Goal: Task Accomplishment & Management: Complete application form

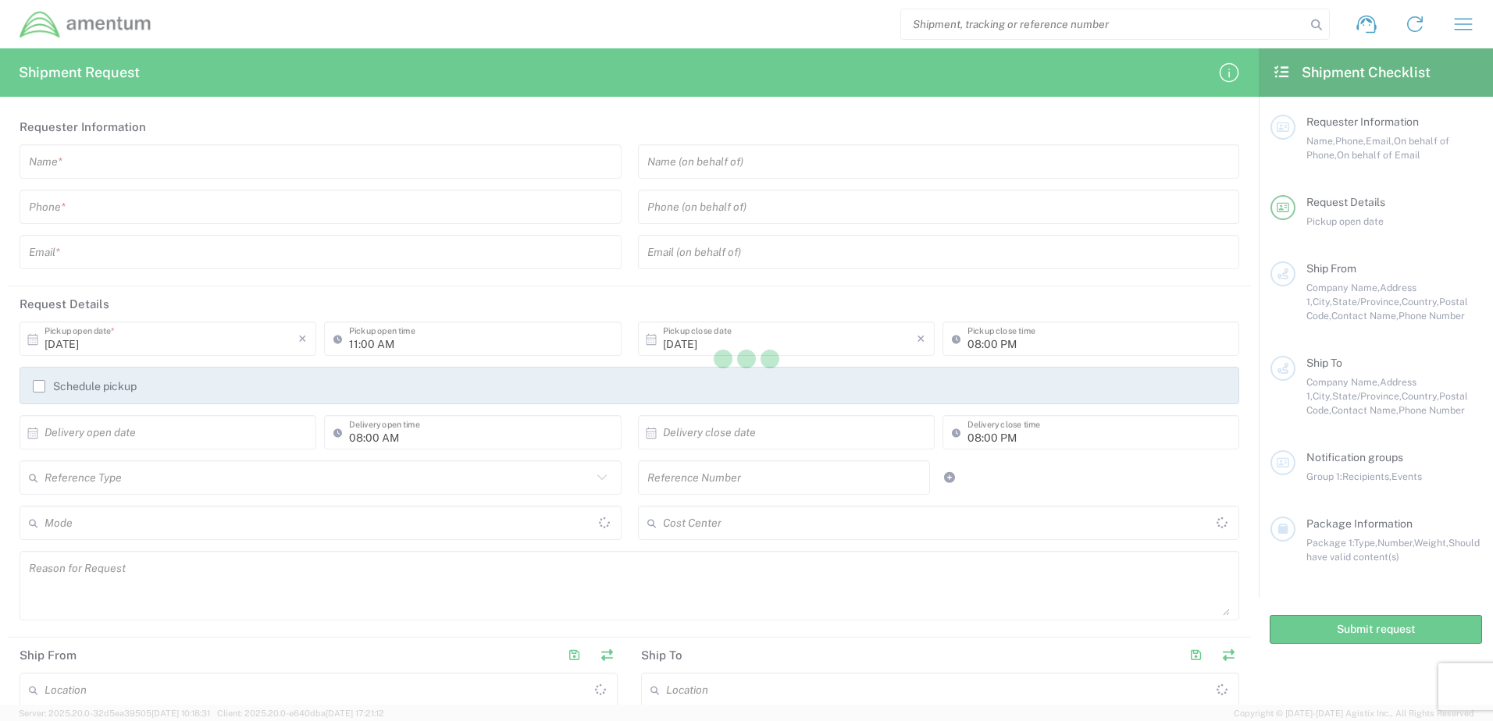
type input "[GEOGRAPHIC_DATA]"
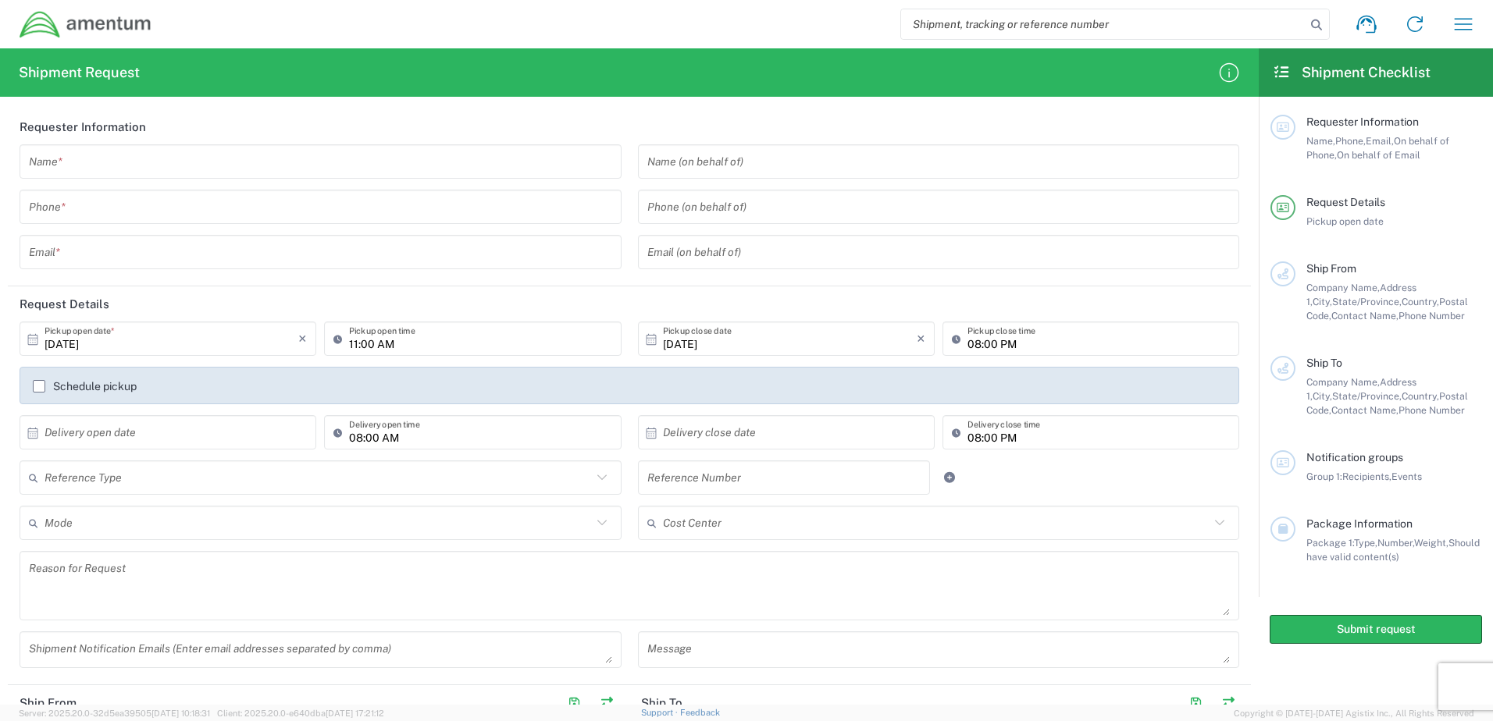
click at [120, 160] on input "text" at bounding box center [320, 161] width 583 height 27
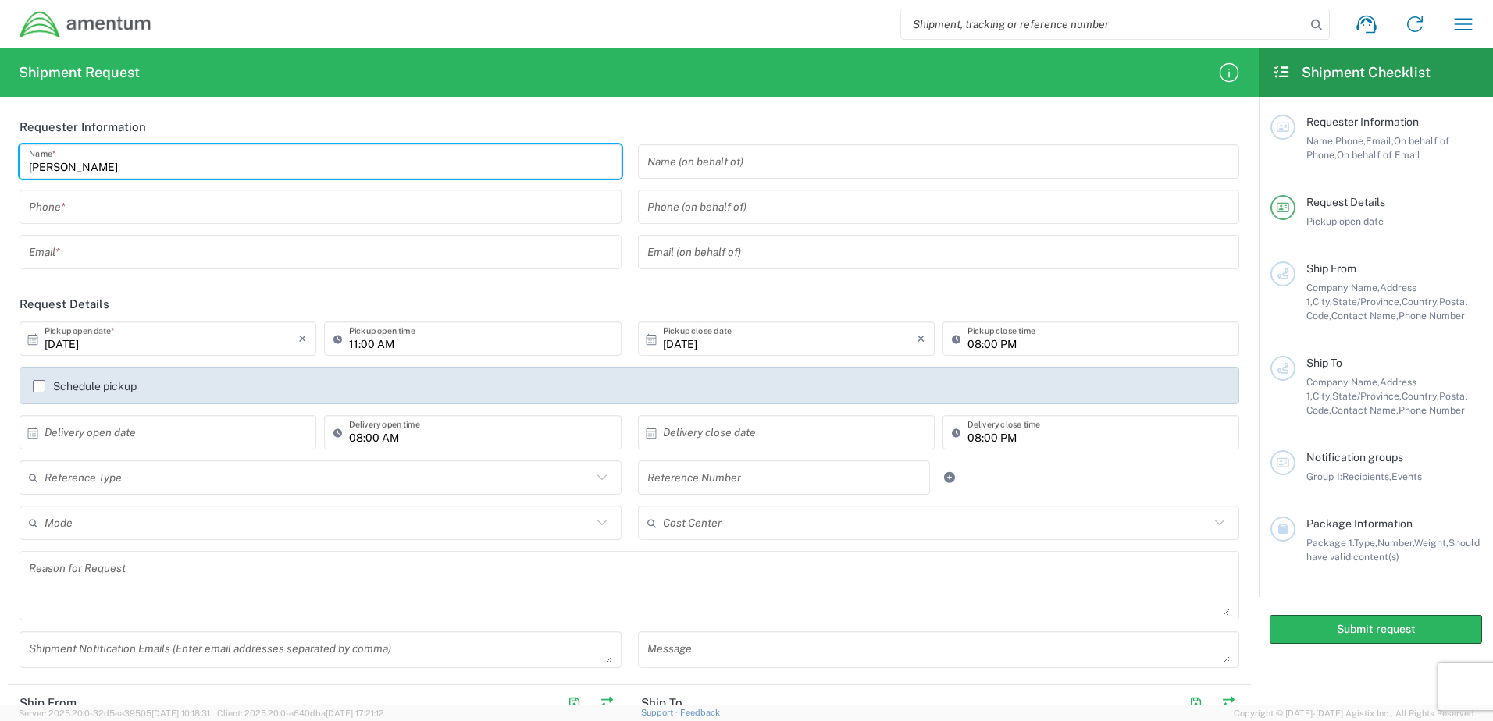
type input "[PERSON_NAME]"
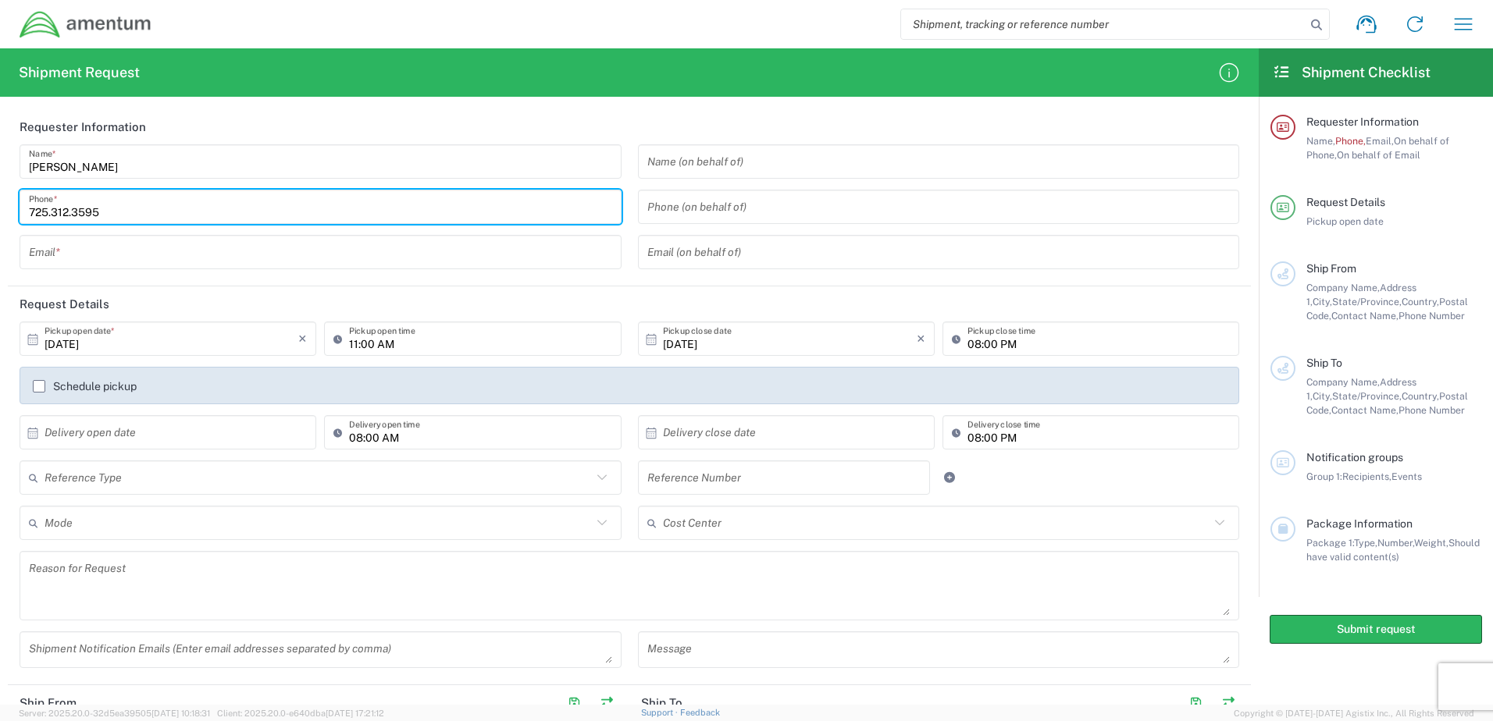
type input "725.312.3595"
click at [149, 249] on div "Email *" at bounding box center [321, 252] width 602 height 34
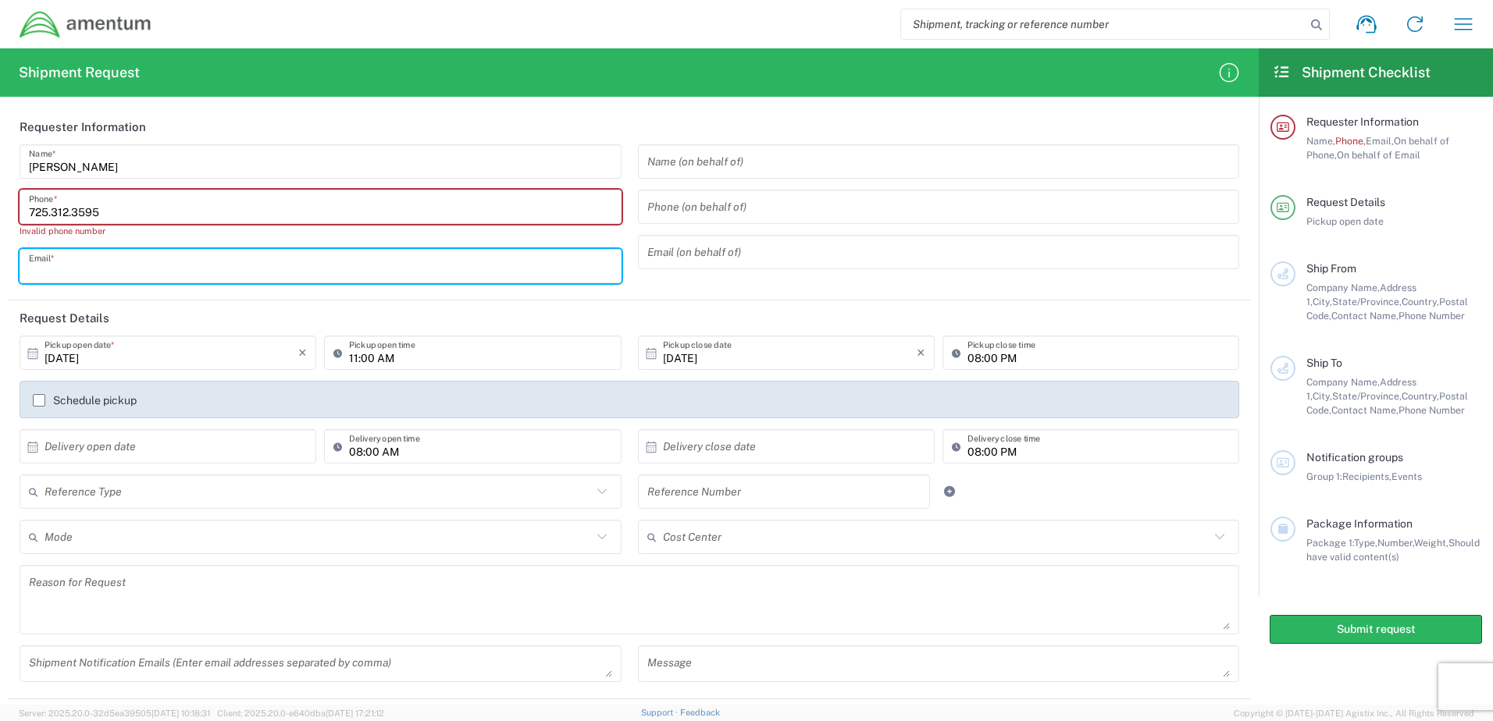
type input "[PERSON_NAME][EMAIL_ADDRESS][PERSON_NAME][DOMAIN_NAME]"
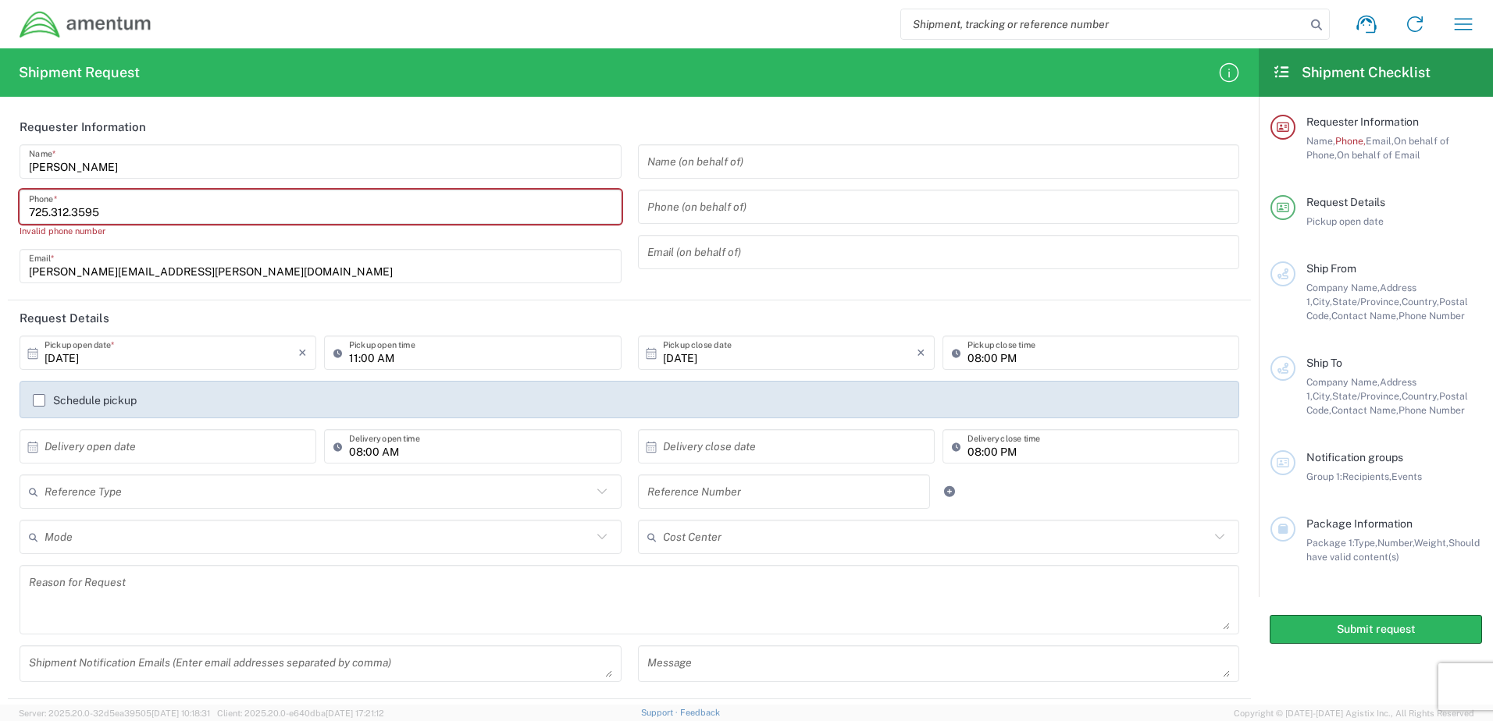
drag, startPoint x: 163, startPoint y: 208, endPoint x: -3, endPoint y: 210, distance: 166.3
click at [0, 210] on html "Shipment request Shipment tracking Shipment estimator Desktop shipment request …" at bounding box center [746, 360] width 1493 height 721
click at [768, 162] on input "text" at bounding box center [938, 161] width 583 height 27
drag, startPoint x: 126, startPoint y: 224, endPoint x: 34, endPoint y: 213, distance: 92.8
click at [34, 213] on agx-phone-control "725 Phone * Invalid phone number" at bounding box center [321, 214] width 602 height 48
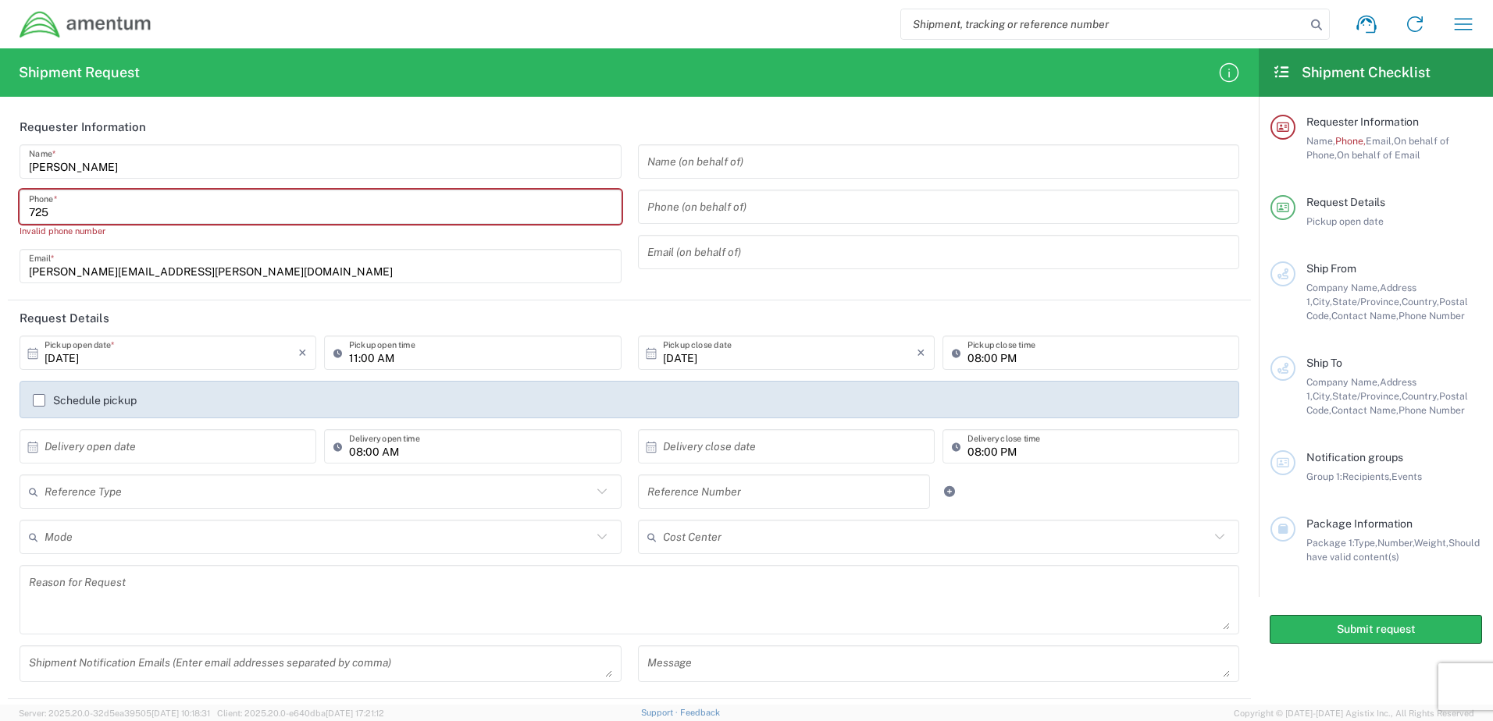
click at [101, 212] on input "725" at bounding box center [320, 207] width 583 height 27
type input "7253123595"
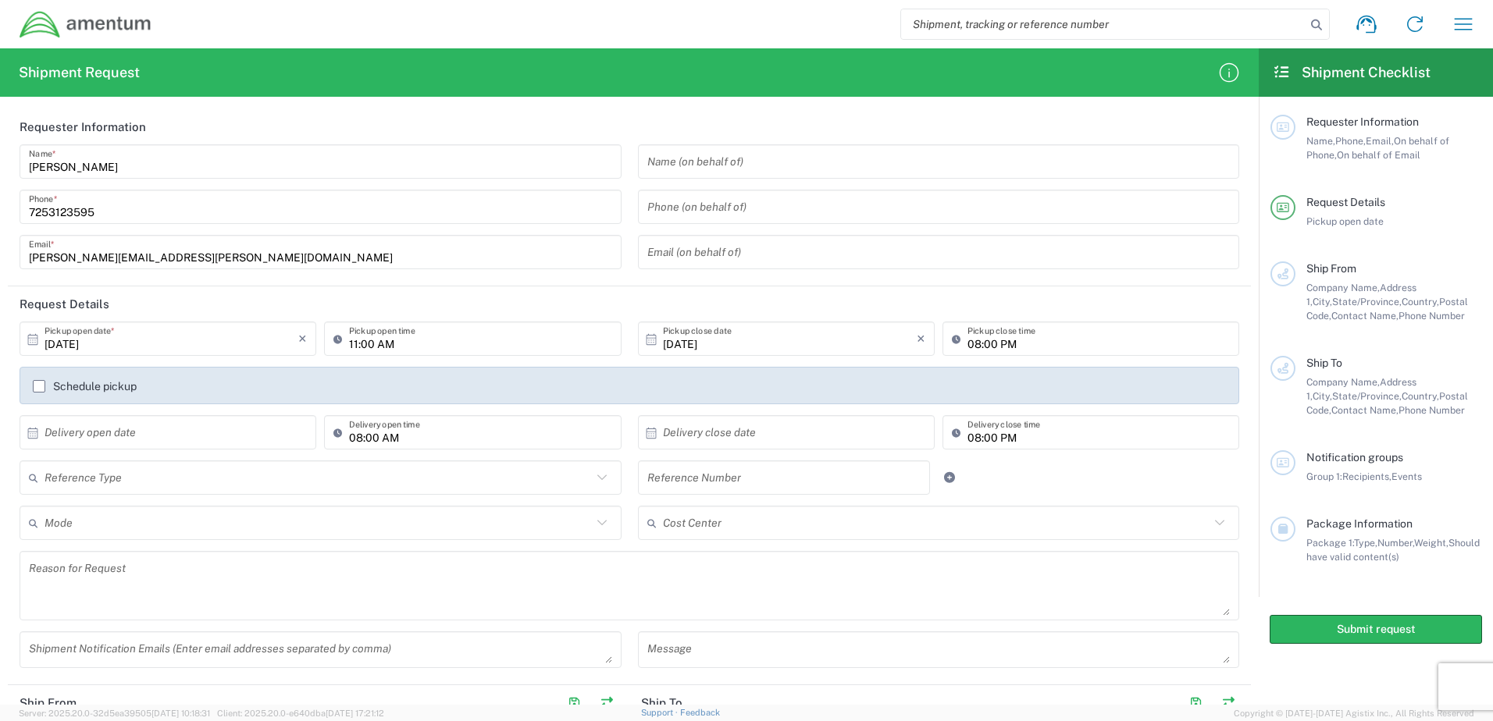
click at [193, 429] on input "text" at bounding box center [172, 432] width 254 height 27
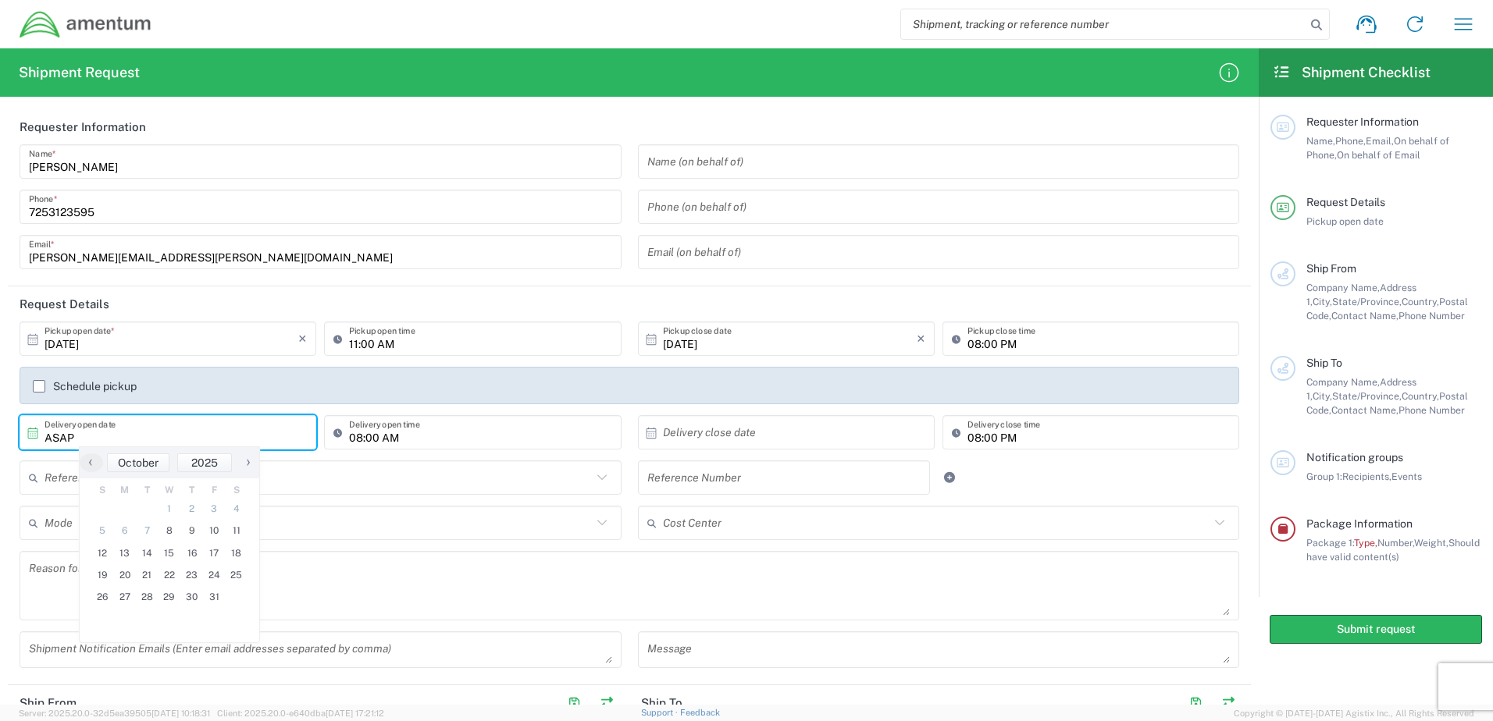
type input "Invalid date"
click at [771, 433] on input "text" at bounding box center [790, 432] width 254 height 27
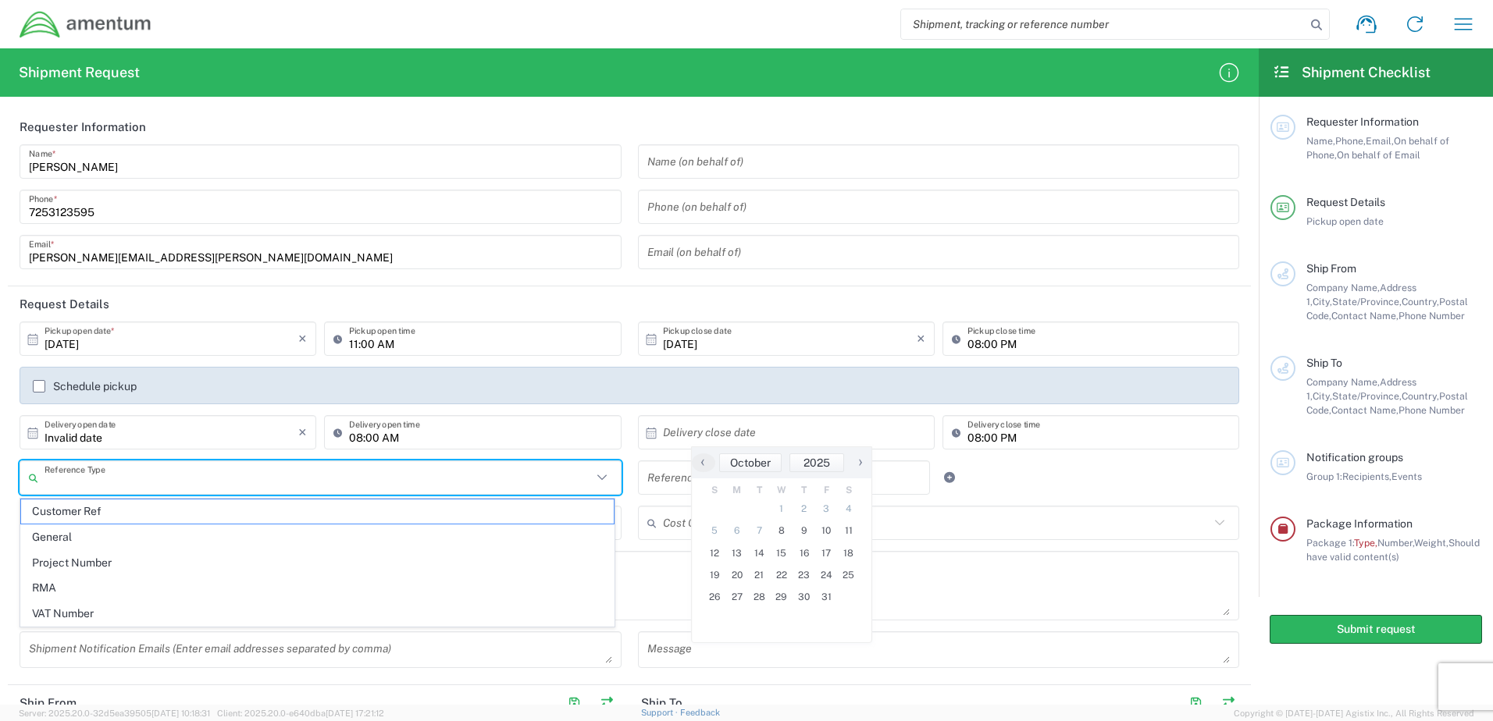
click at [193, 481] on input "text" at bounding box center [318, 478] width 547 height 27
click at [403, 230] on div "[PERSON_NAME] Name * [PHONE_NUMBER] Phone * [PERSON_NAME][EMAIL_ADDRESS][PERSON…" at bounding box center [321, 212] width 618 height 136
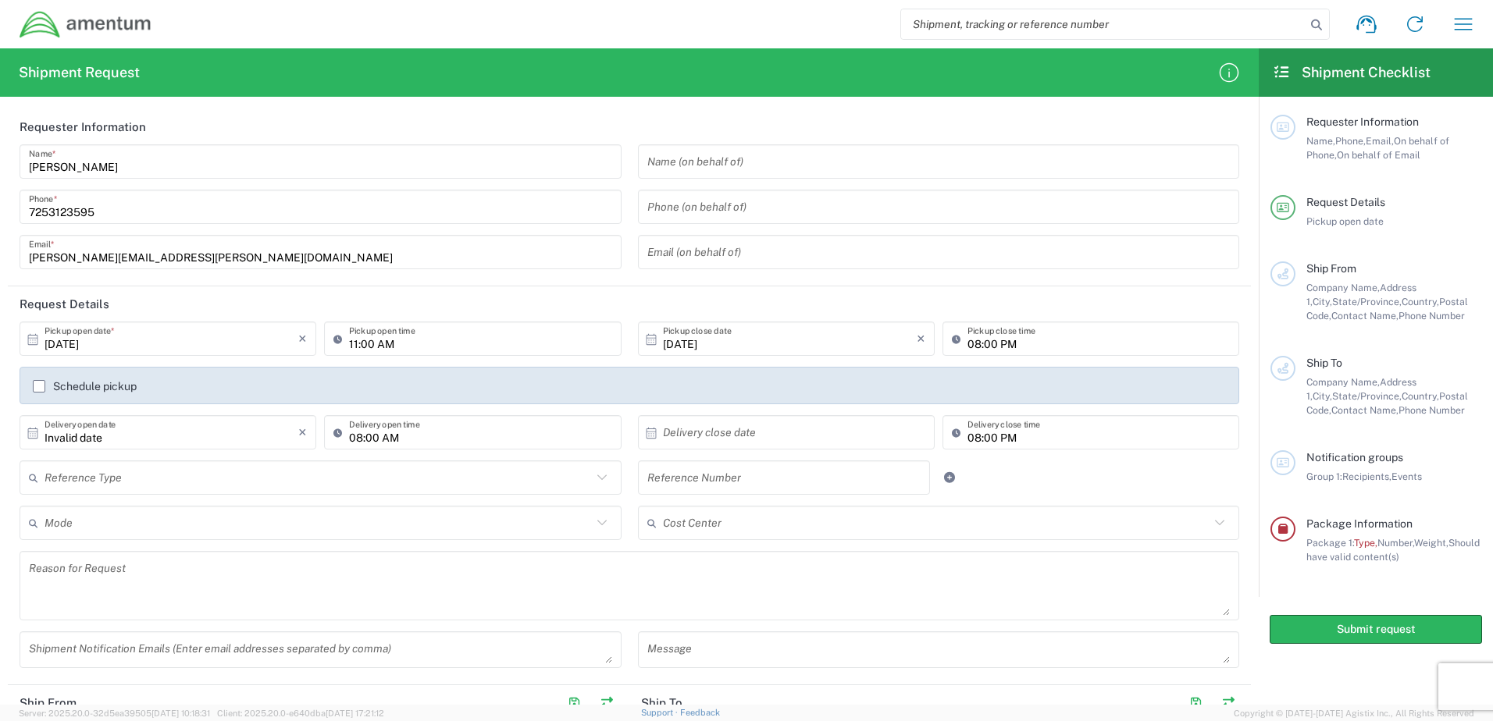
click at [789, 526] on input "text" at bounding box center [936, 523] width 547 height 27
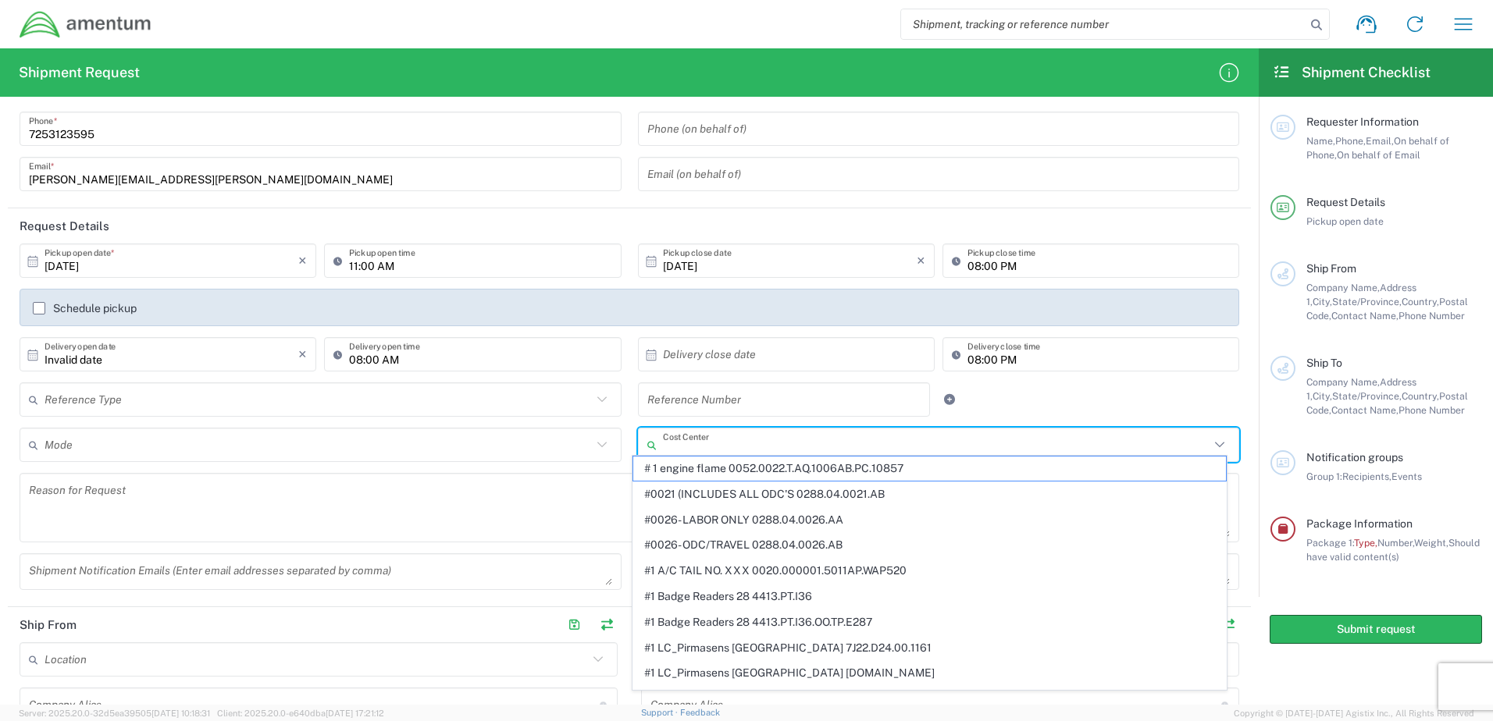
scroll to position [156, 0]
